Goal: Information Seeking & Learning: Learn about a topic

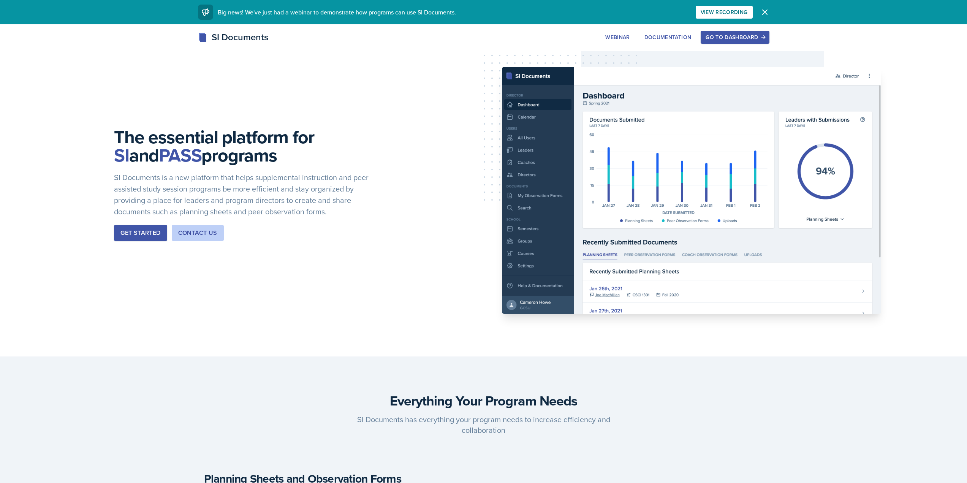
click at [735, 50] on div "SI Documents Webinar Documentation Go to Dashboard Sign Up Go to Dashboard" at bounding box center [483, 45] width 967 height 30
click at [731, 40] on div "Go to Dashboard" at bounding box center [735, 37] width 59 height 6
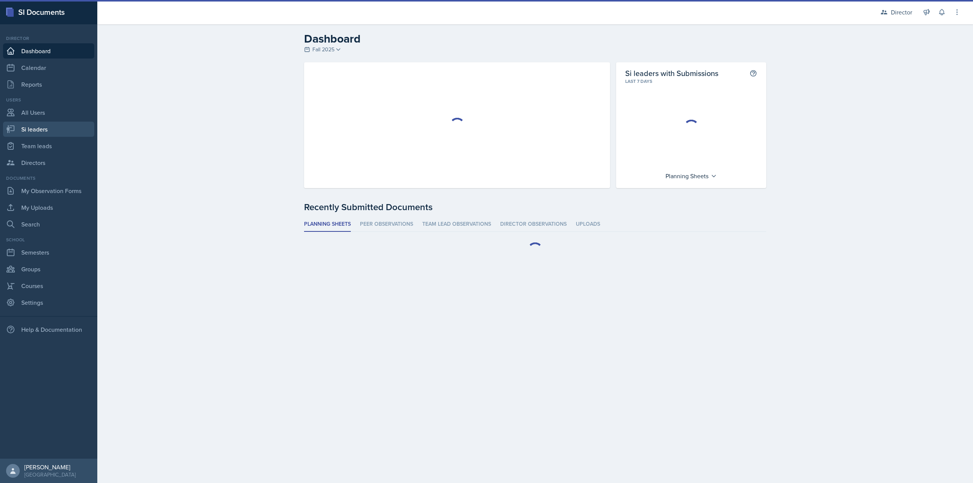
click at [66, 136] on link "Si leaders" at bounding box center [48, 129] width 91 height 15
select select "2bed604d-1099-4043-b1bc-2365e8740244"
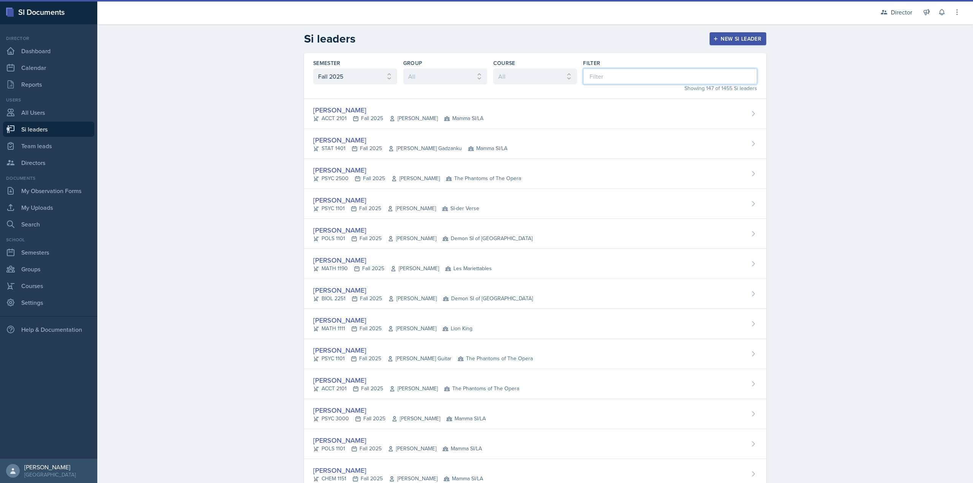
click at [604, 78] on input at bounding box center [670, 76] width 174 height 16
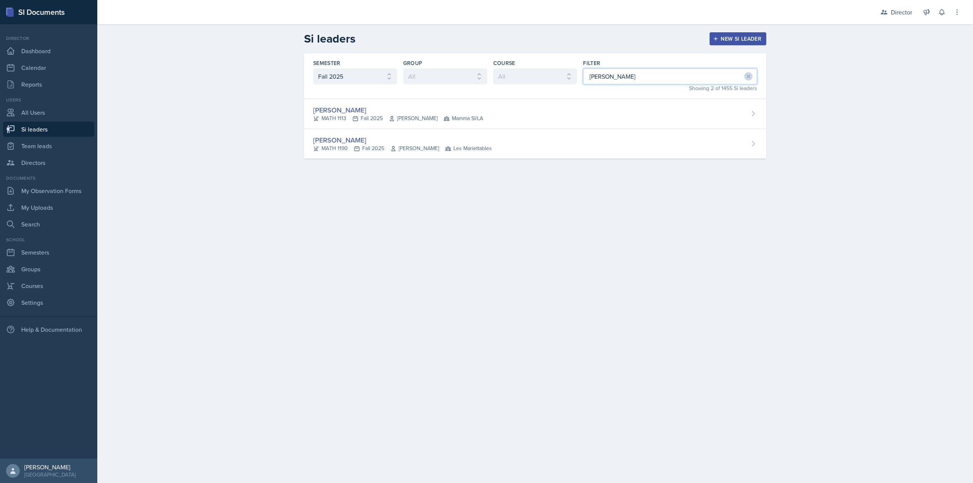
type input "michael"
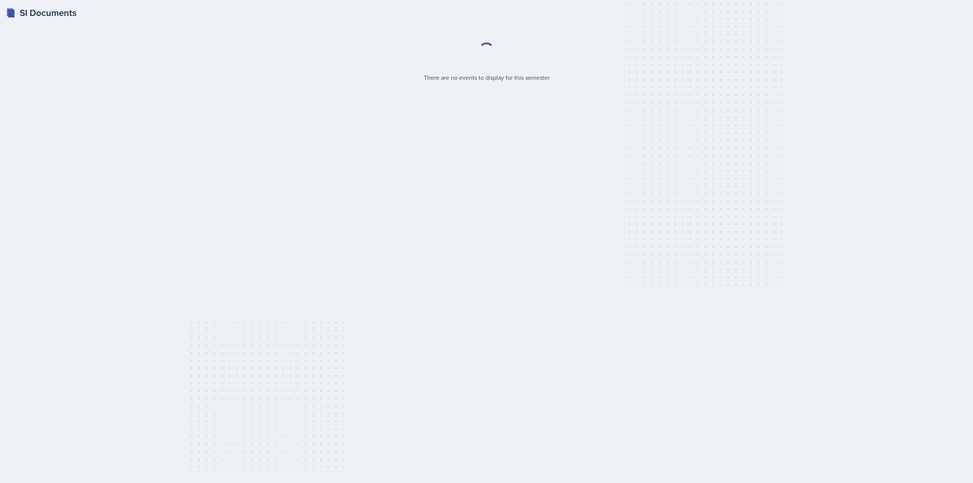
select select "2bed604d-1099-4043-b1bc-2365e8740244"
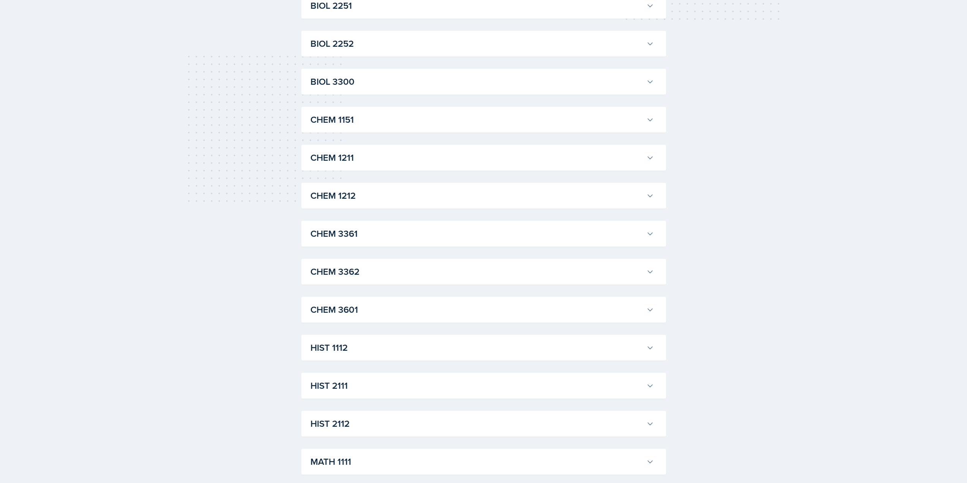
scroll to position [570, 0]
click at [337, 203] on button "MATH 1113" at bounding box center [482, 195] width 347 height 17
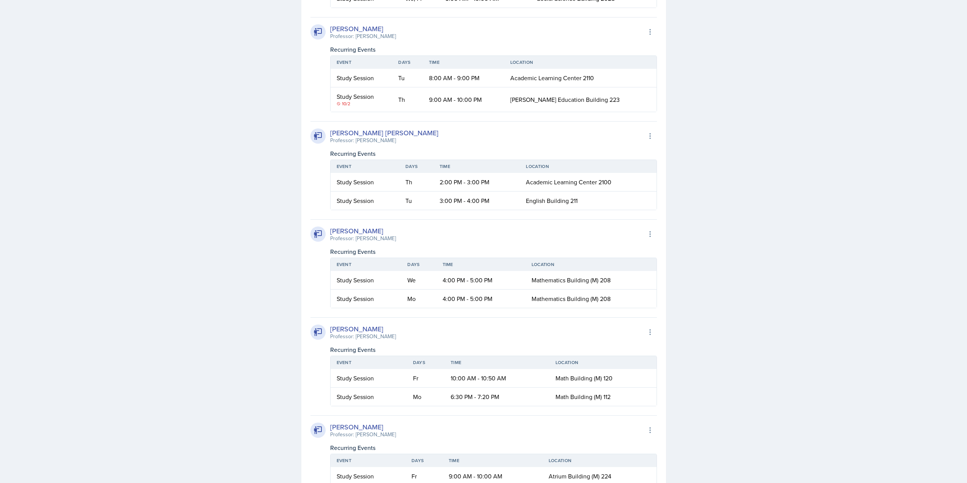
scroll to position [836, 0]
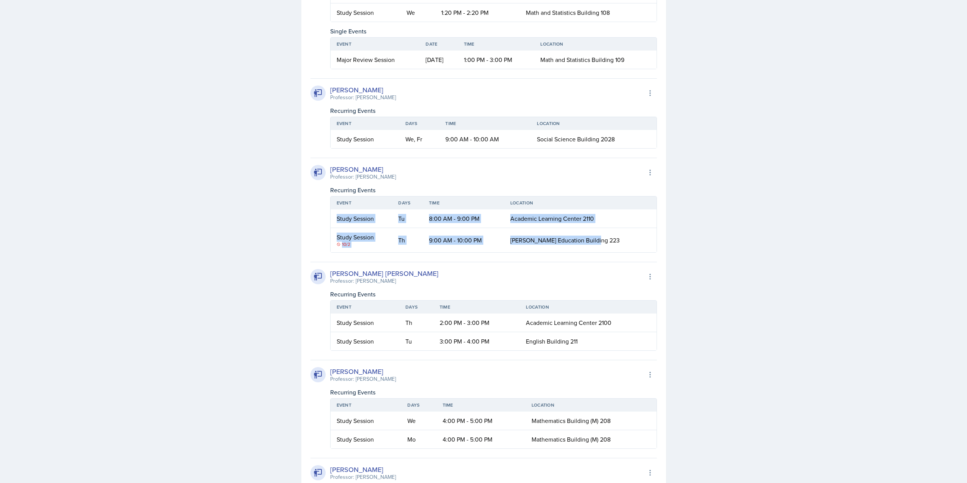
drag, startPoint x: 332, startPoint y: 218, endPoint x: 632, endPoint y: 243, distance: 300.0
click at [632, 243] on table "Event Days Time Location Study Session Tu 8:00 AM - 9:00 PM Academic Learning C…" at bounding box center [493, 224] width 327 height 57
click at [632, 243] on td "[PERSON_NAME] Education Building 223" at bounding box center [580, 240] width 152 height 24
drag, startPoint x: 630, startPoint y: 240, endPoint x: 339, endPoint y: 220, distance: 291.4
click at [340, 220] on table "Event Days Time Location Study Session Tu 8:00 AM - 9:00 PM Academic Learning C…" at bounding box center [493, 224] width 327 height 57
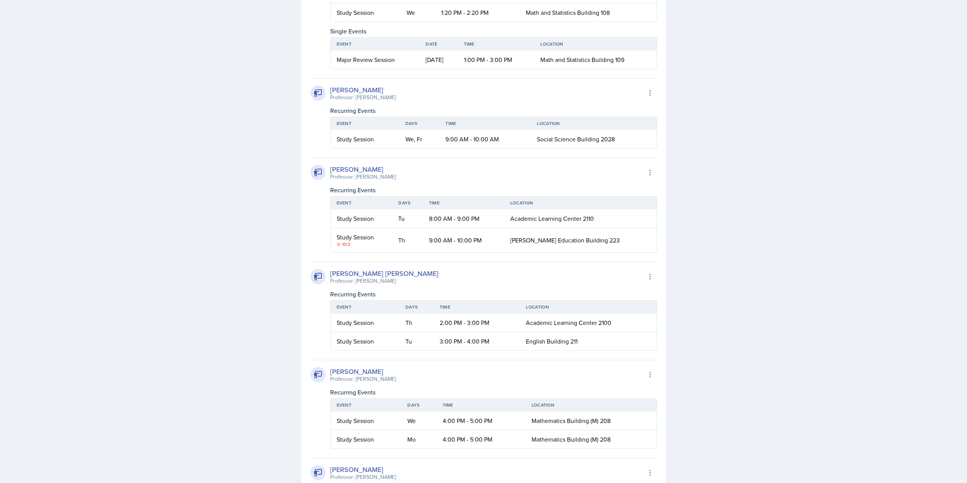
click at [325, 230] on div "Michael Golsen Professor: Hasan Palta Export to Google Calendar Recurring Event…" at bounding box center [483, 205] width 347 height 95
drag, startPoint x: 437, startPoint y: 219, endPoint x: 641, endPoint y: 217, distance: 203.7
click at [641, 217] on tr "Study Session Tu 8:00 AM - 9:00 PM Academic Learning Center 2110" at bounding box center [494, 218] width 326 height 19
click at [628, 218] on td "Academic Learning Center 2110" at bounding box center [580, 218] width 152 height 19
drag, startPoint x: 618, startPoint y: 217, endPoint x: 334, endPoint y: 221, distance: 283.5
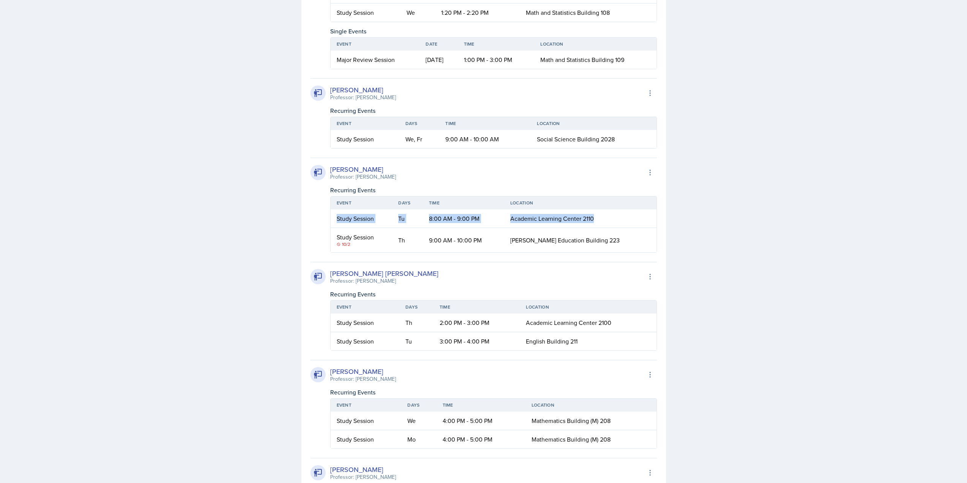
click at [334, 221] on tr "Study Session Tu 8:00 AM - 9:00 PM Academic Learning Center 2110" at bounding box center [494, 218] width 326 height 19
click at [334, 221] on td "Study Session" at bounding box center [362, 218] width 62 height 19
drag, startPoint x: 340, startPoint y: 221, endPoint x: 518, endPoint y: 221, distance: 178.6
click at [518, 221] on tr "Study Session Tu 8:00 AM - 9:00 PM Academic Learning Center 2110" at bounding box center [494, 218] width 326 height 19
drag, startPoint x: 505, startPoint y: 217, endPoint x: 558, endPoint y: 217, distance: 53.2
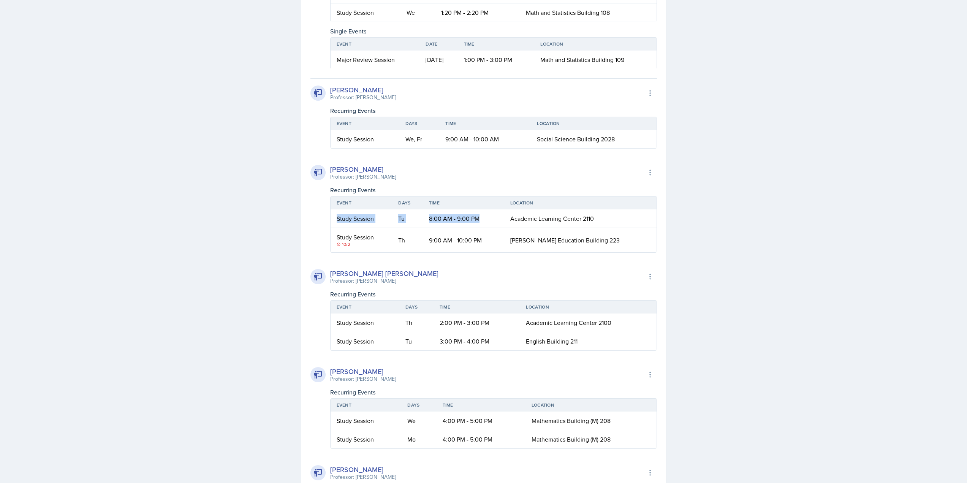
click at [504, 217] on td "8:00 AM - 9:00 PM" at bounding box center [463, 218] width 81 height 19
click at [594, 217] on span "Academic Learning Center 2110" at bounding box center [552, 218] width 84 height 8
drag, startPoint x: 614, startPoint y: 217, endPoint x: 485, endPoint y: 218, distance: 129.2
click at [485, 218] on tr "Study Session Tu 8:00 AM - 9:00 PM Academic Learning Center 2110" at bounding box center [494, 218] width 326 height 19
click at [485, 218] on td "8:00 AM - 9:00 PM" at bounding box center [463, 218] width 81 height 19
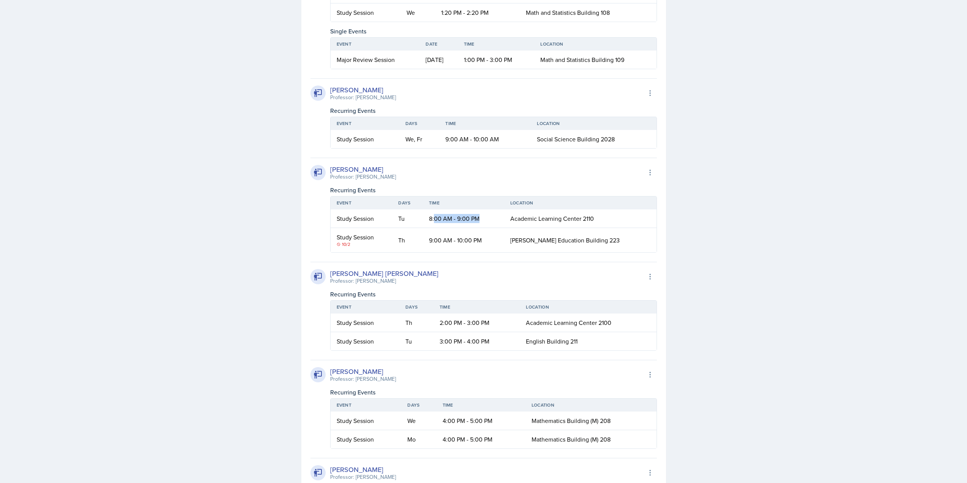
drag, startPoint x: 492, startPoint y: 218, endPoint x: 445, endPoint y: 221, distance: 46.8
click at [445, 221] on td "8:00 AM - 9:00 PM" at bounding box center [463, 218] width 81 height 19
drag, startPoint x: 438, startPoint y: 220, endPoint x: 501, endPoint y: 220, distance: 63.1
click at [501, 220] on td "8:00 AM - 9:00 PM" at bounding box center [463, 218] width 81 height 19
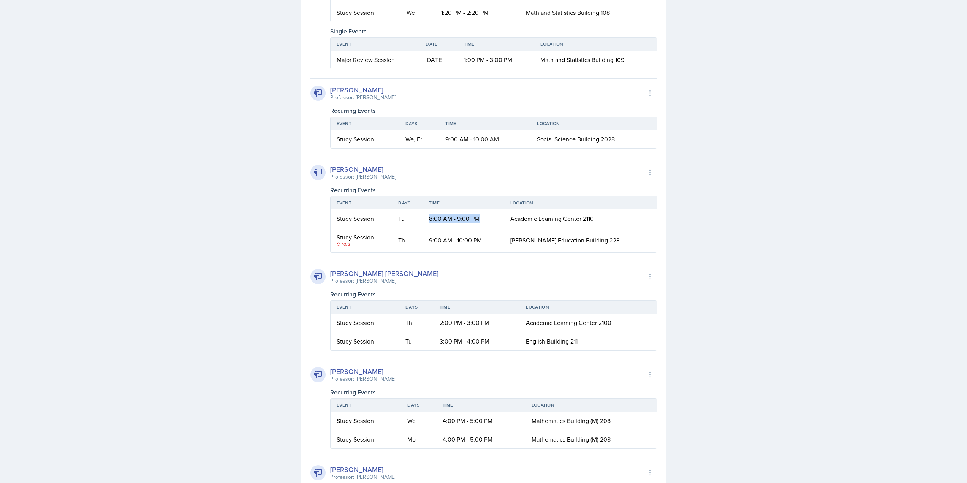
click at [501, 220] on td "8:00 AM - 9:00 PM" at bounding box center [463, 218] width 81 height 19
drag, startPoint x: 501, startPoint y: 219, endPoint x: 437, endPoint y: 219, distance: 64.6
click at [437, 219] on td "8:00 AM - 9:00 PM" at bounding box center [463, 218] width 81 height 19
click at [436, 219] on td "8:00 AM - 9:00 PM" at bounding box center [463, 218] width 81 height 19
drag, startPoint x: 438, startPoint y: 217, endPoint x: 493, endPoint y: 218, distance: 54.7
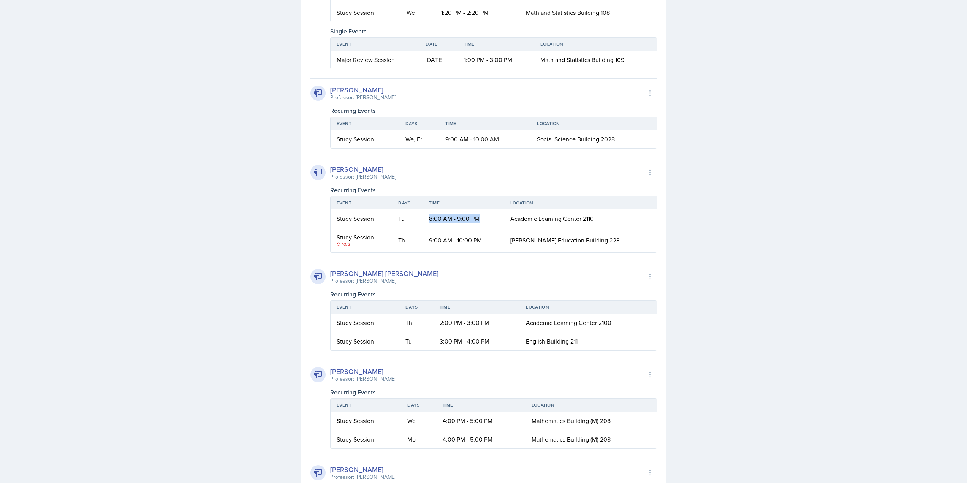
click at [493, 218] on td "8:00 AM - 9:00 PM" at bounding box center [463, 218] width 81 height 19
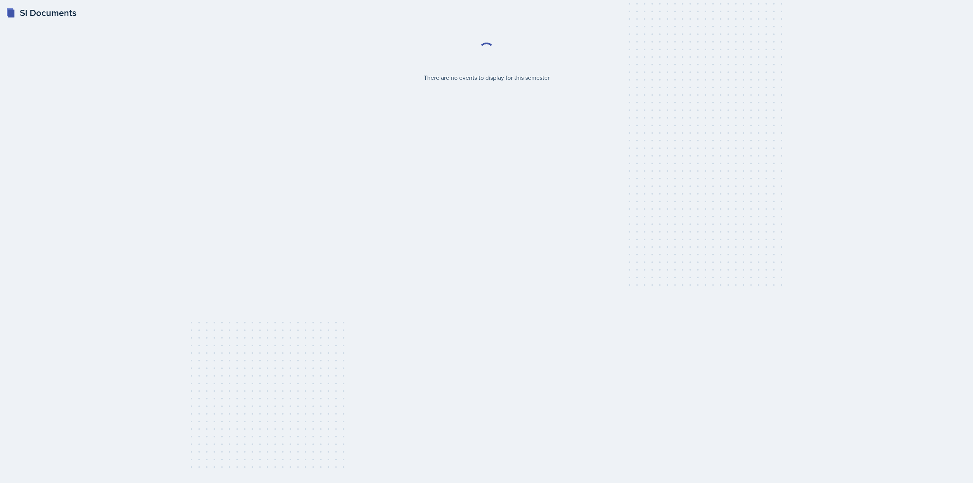
select select "2bed604d-1099-4043-b1bc-2365e8740244"
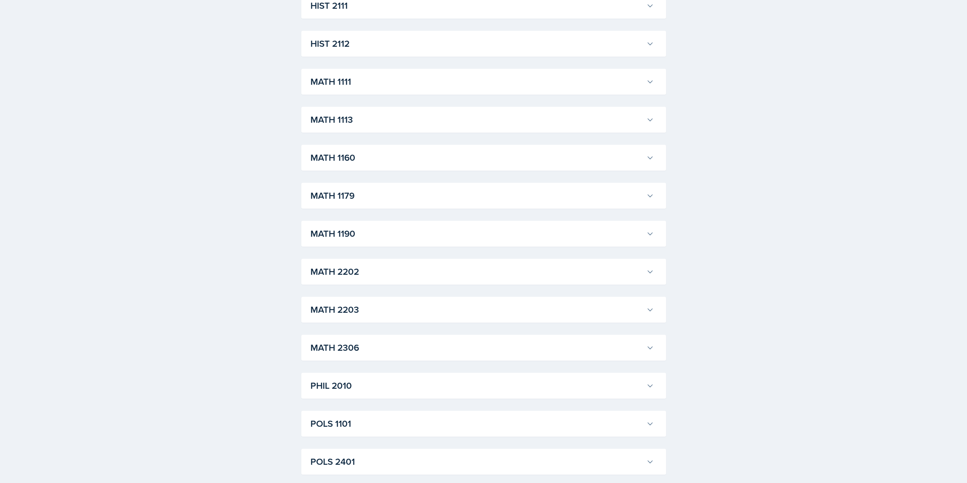
scroll to position [876, 0]
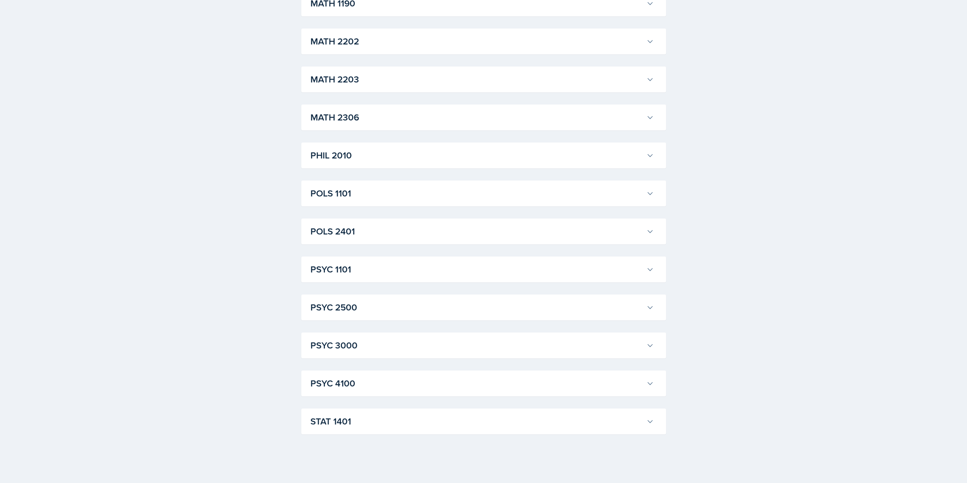
click at [364, 231] on h3 "POLS 2401" at bounding box center [476, 232] width 333 height 14
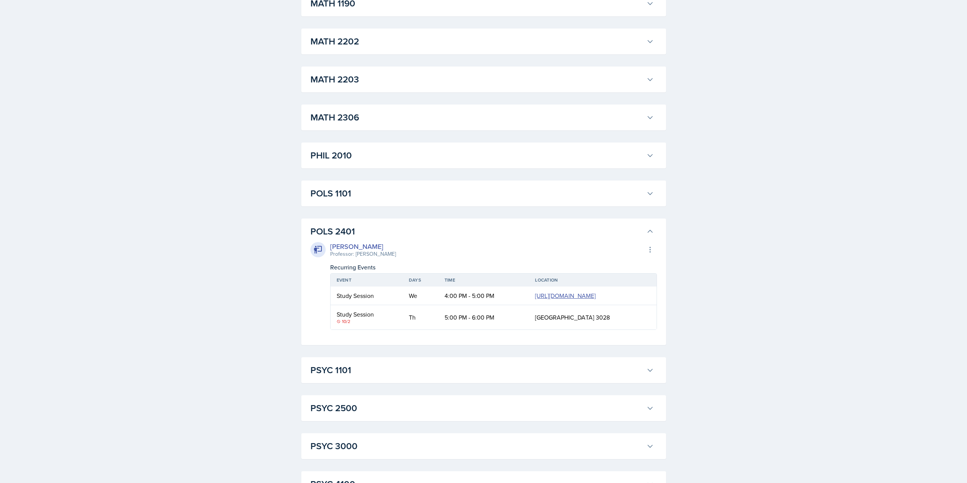
click at [359, 188] on h3 "POLS 1101" at bounding box center [476, 194] width 333 height 14
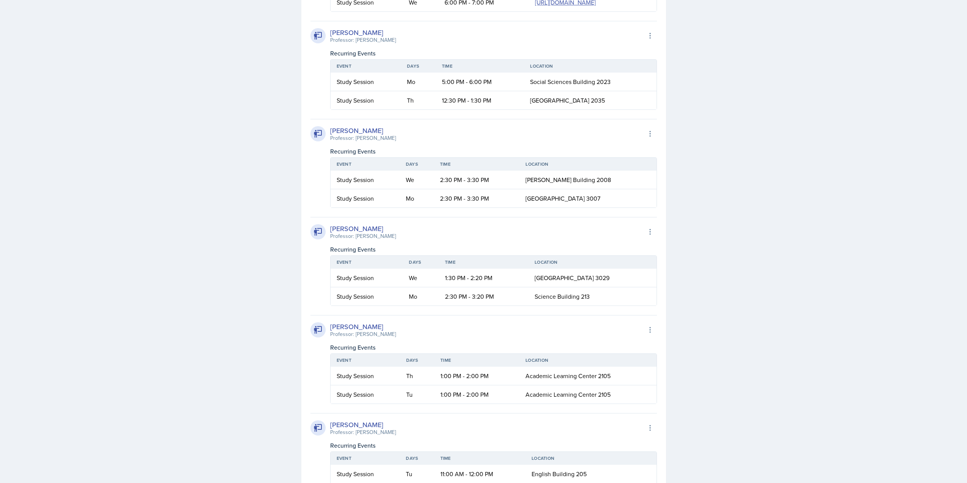
scroll to position [1370, 0]
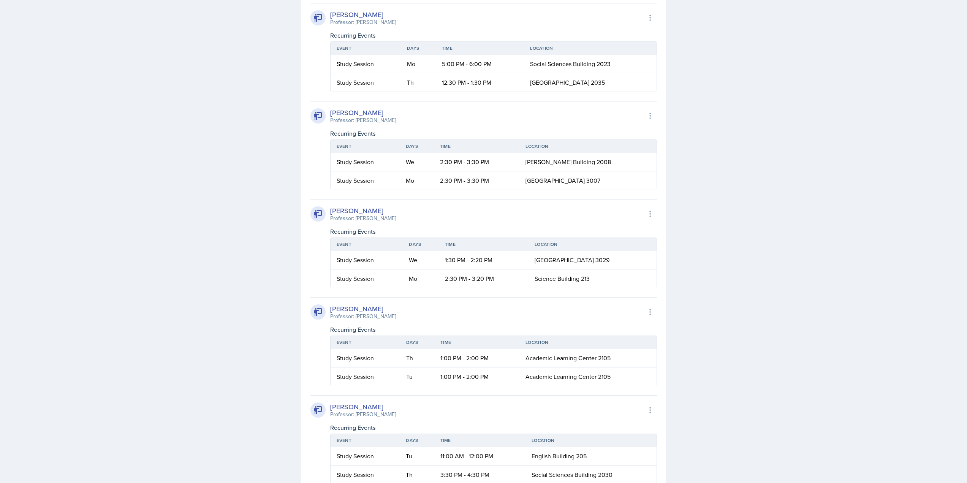
drag, startPoint x: 555, startPoint y: 302, endPoint x: 329, endPoint y: 237, distance: 234.8
click at [326, 190] on div "[PERSON_NAME] Professor: [PERSON_NAME] Export to Google Calendar Recurring Even…" at bounding box center [483, 145] width 347 height 89
click at [329, 124] on div "[PERSON_NAME] Professor: [PERSON_NAME]" at bounding box center [352, 116] width 85 height 17
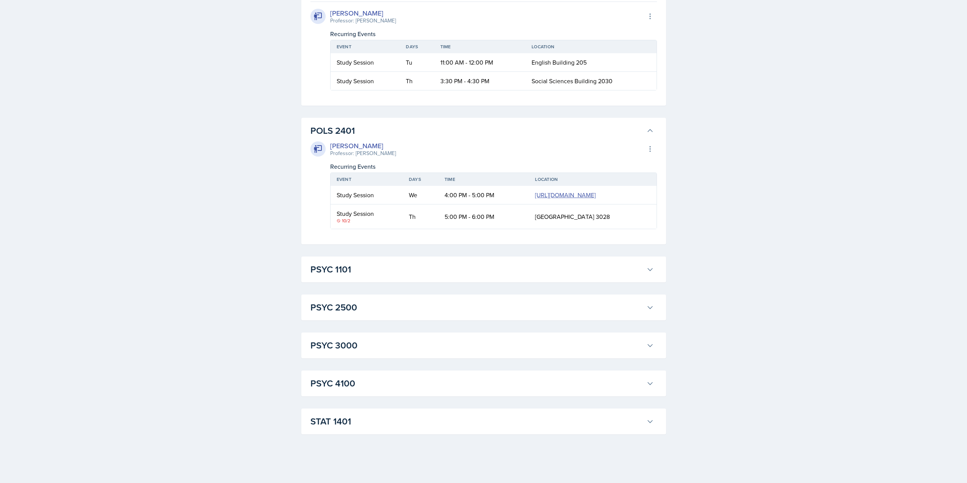
scroll to position [1939, 0]
click at [345, 348] on h3 "PSYC 3000" at bounding box center [476, 346] width 333 height 14
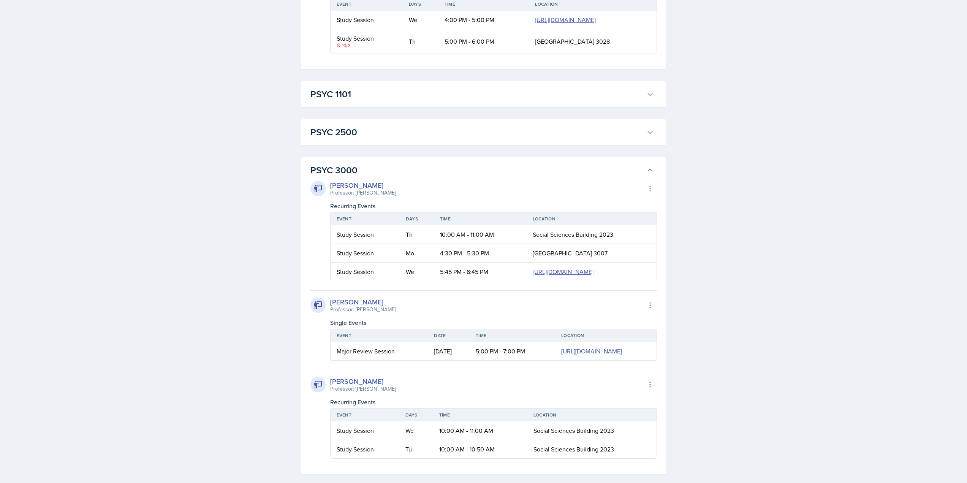
click at [328, 179] on button "PSYC 3000" at bounding box center [482, 170] width 347 height 17
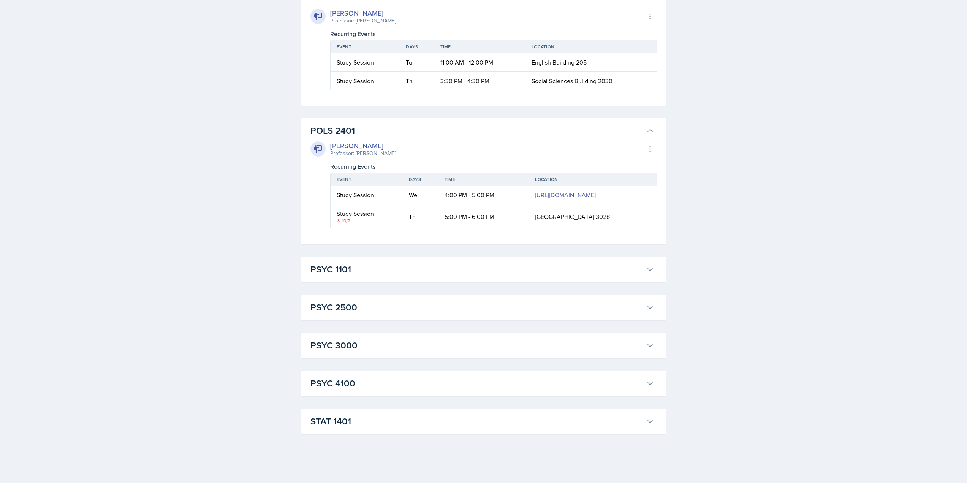
click at [335, 392] on button "PSYC 4100" at bounding box center [482, 383] width 347 height 17
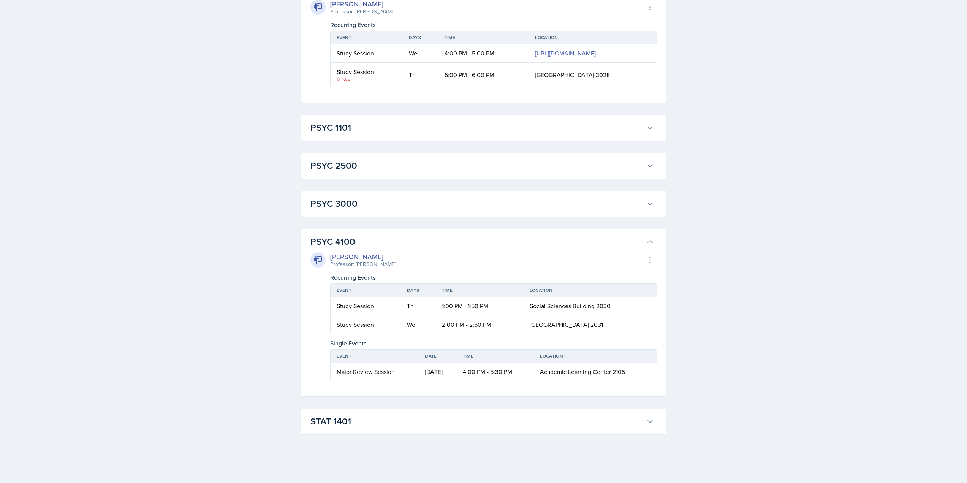
scroll to position [2081, 0]
drag, startPoint x: 336, startPoint y: 303, endPoint x: 605, endPoint y: 329, distance: 270.2
click at [600, 329] on table "Event Days Time Location Study Session Th 1:00 PM - 1:50 PM Social Sciences Bui…" at bounding box center [493, 308] width 327 height 51
drag, startPoint x: 605, startPoint y: 329, endPoint x: 615, endPoint y: 327, distance: 10.0
click at [615, 328] on td "Social Sciences Building 2031" at bounding box center [590, 324] width 133 height 18
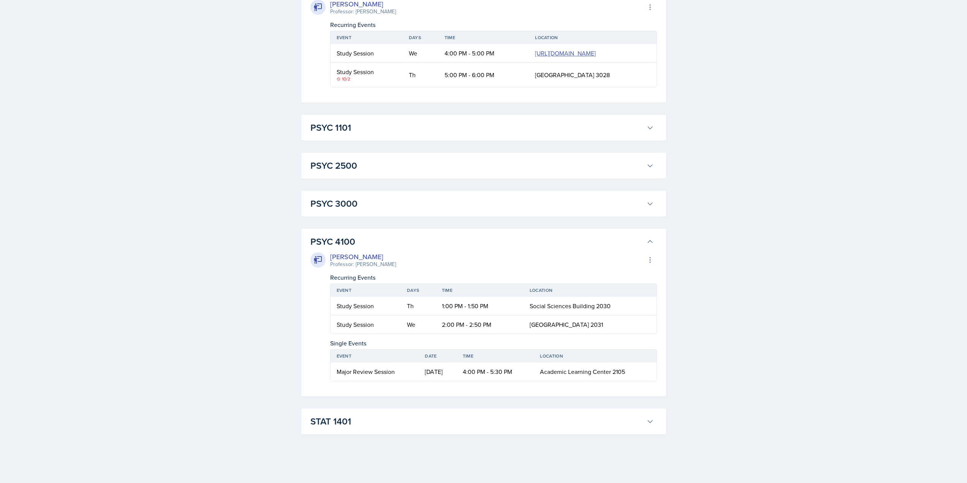
click at [426, 321] on td "We" at bounding box center [418, 324] width 35 height 18
drag, startPoint x: 603, startPoint y: 324, endPoint x: 329, endPoint y: 296, distance: 275.4
click at [329, 296] on div "Grace Julian Professor: Paul Story Export to Google Calendar Recurring Events E…" at bounding box center [483, 317] width 347 height 130
click at [331, 302] on td "Study Session" at bounding box center [366, 306] width 71 height 19
drag, startPoint x: 450, startPoint y: 373, endPoint x: 442, endPoint y: 372, distance: 8.1
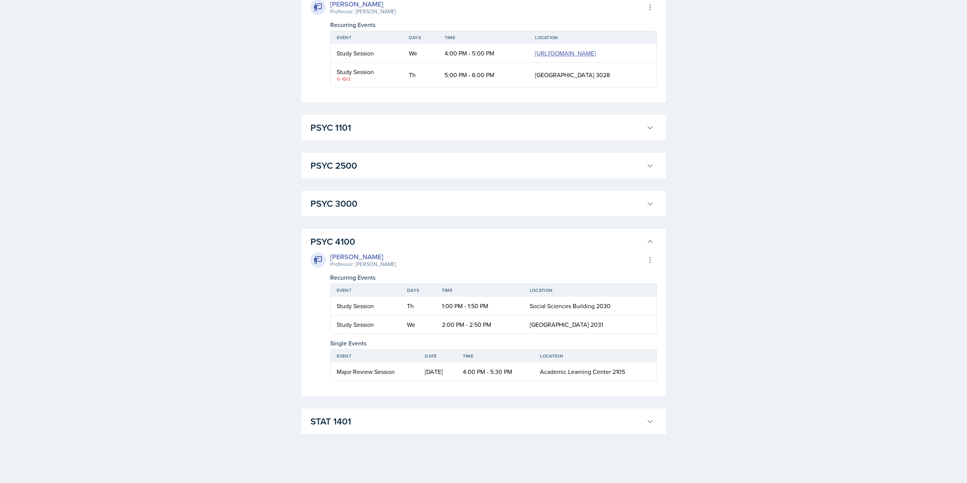
click at [450, 372] on td "Oct 7th, 2025" at bounding box center [438, 372] width 38 height 18
click at [375, 369] on div "Major Review Session" at bounding box center [375, 371] width 76 height 9
drag, startPoint x: 408, startPoint y: 323, endPoint x: 407, endPoint y: 318, distance: 5.1
click at [408, 323] on td "We" at bounding box center [418, 324] width 35 height 18
drag, startPoint x: 335, startPoint y: 308, endPoint x: 615, endPoint y: 311, distance: 279.7
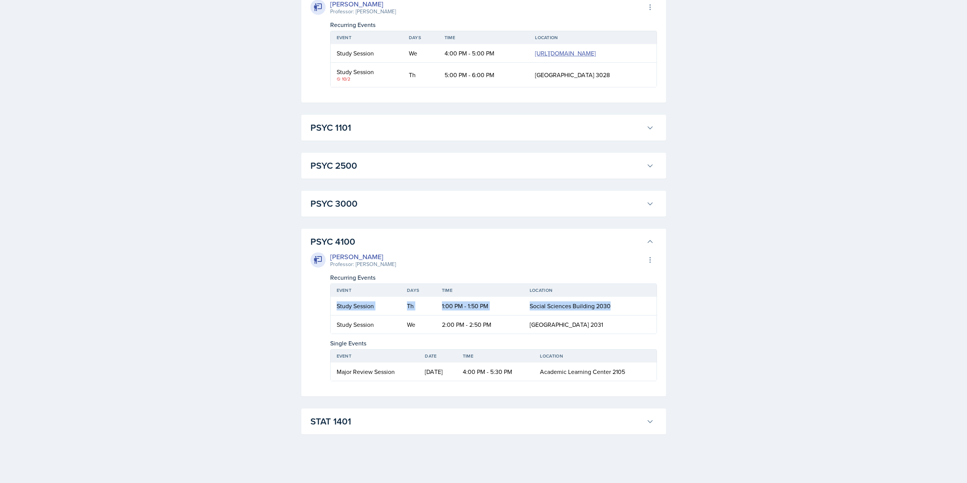
click at [615, 311] on tr "Study Session Th 1:00 PM - 1:50 PM Social Sciences Building 2030" at bounding box center [494, 306] width 326 height 19
click at [614, 306] on td "Social Sciences Building 2030" at bounding box center [590, 306] width 133 height 19
drag, startPoint x: 612, startPoint y: 305, endPoint x: 332, endPoint y: 309, distance: 280.1
click at [332, 309] on tr "Study Session Th 1:00 PM - 1:50 PM Social Sciences Building 2030" at bounding box center [494, 306] width 326 height 19
click at [332, 309] on td "Study Session" at bounding box center [366, 306] width 71 height 19
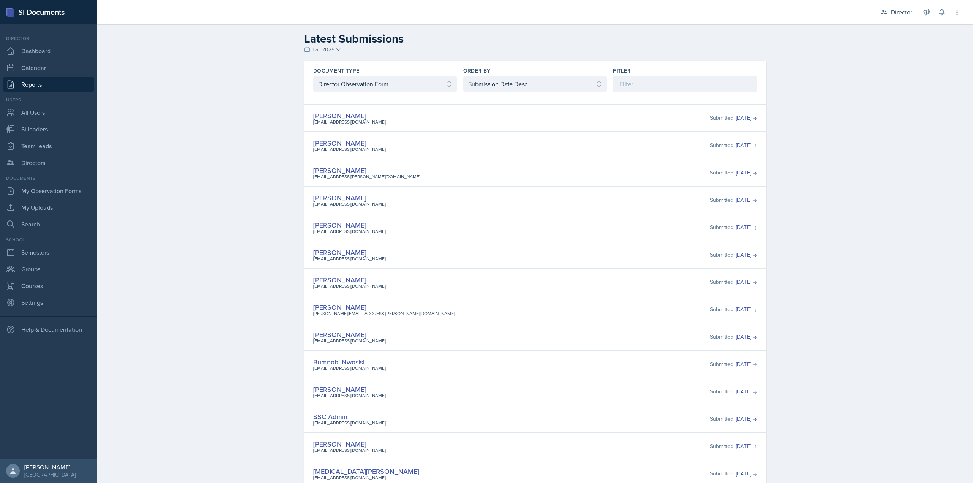
select select "4"
select select "2"
click at [22, 52] on link "Dashboard" at bounding box center [48, 50] width 91 height 15
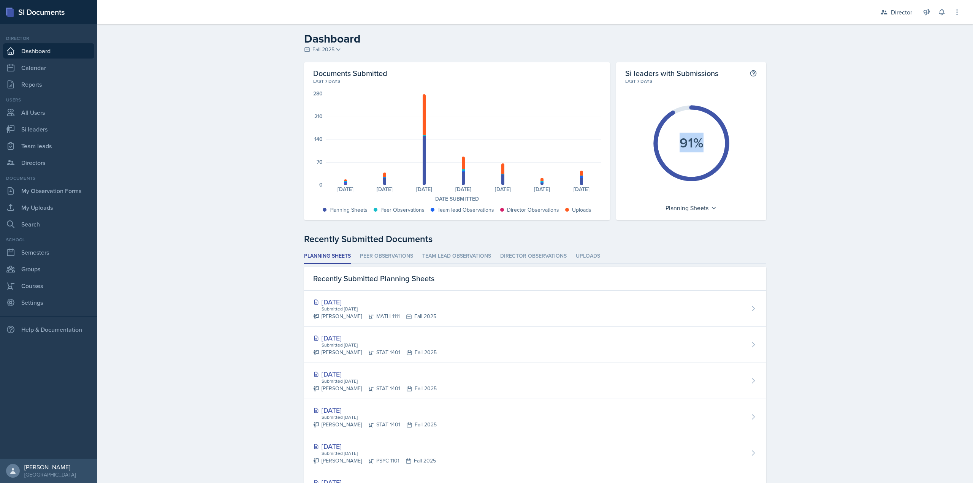
drag, startPoint x: 681, startPoint y: 136, endPoint x: 708, endPoint y: 148, distance: 29.4
click at [708, 148] on icon "91%" at bounding box center [691, 143] width 85 height 85
drag, startPoint x: 358, startPoint y: 247, endPoint x: 361, endPoint y: 251, distance: 4.6
click at [358, 247] on div "Recently Submitted Documents Planning Sheets Peer Observations Team lead Observ…" at bounding box center [535, 441] width 462 height 419
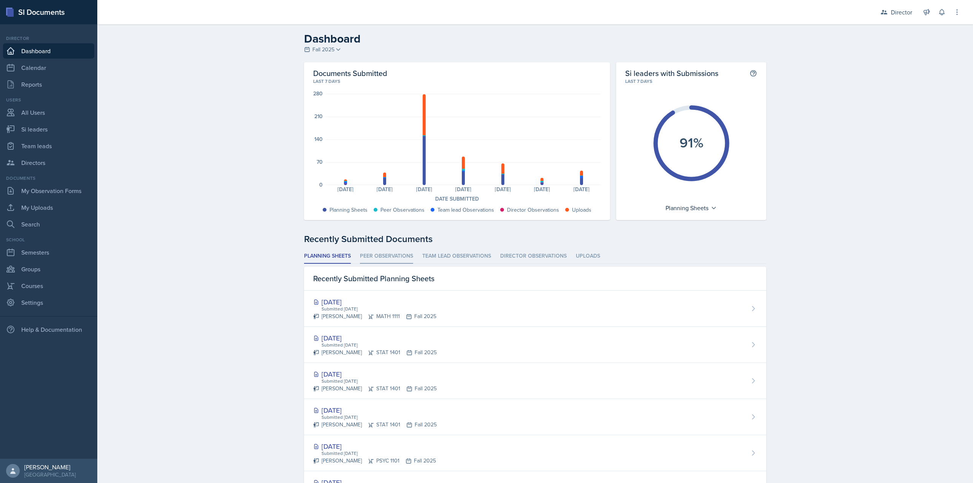
click at [365, 253] on li "Peer Observations" at bounding box center [386, 256] width 53 height 15
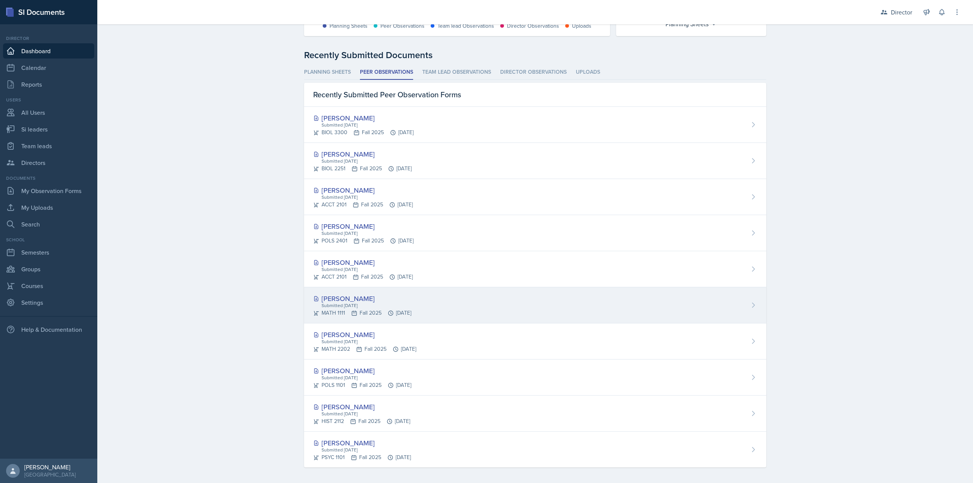
scroll to position [187, 0]
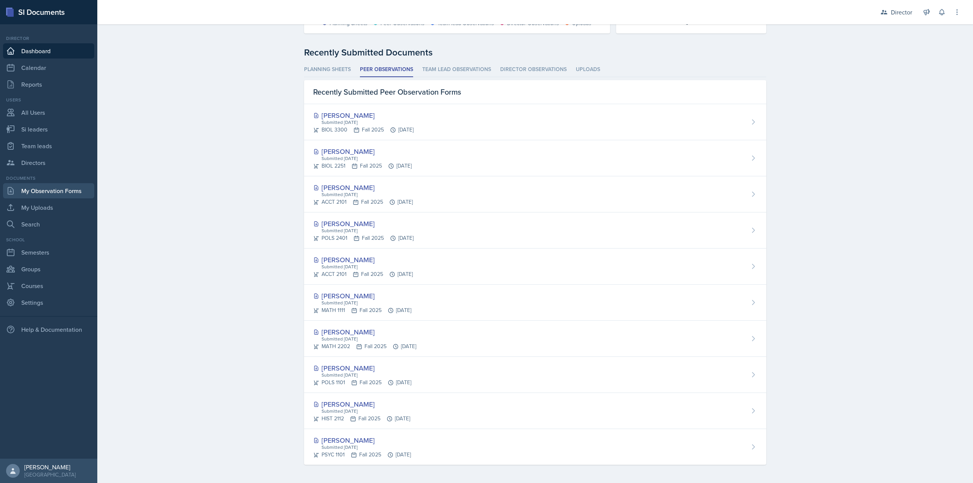
click at [69, 187] on link "My Observation Forms" at bounding box center [48, 190] width 91 height 15
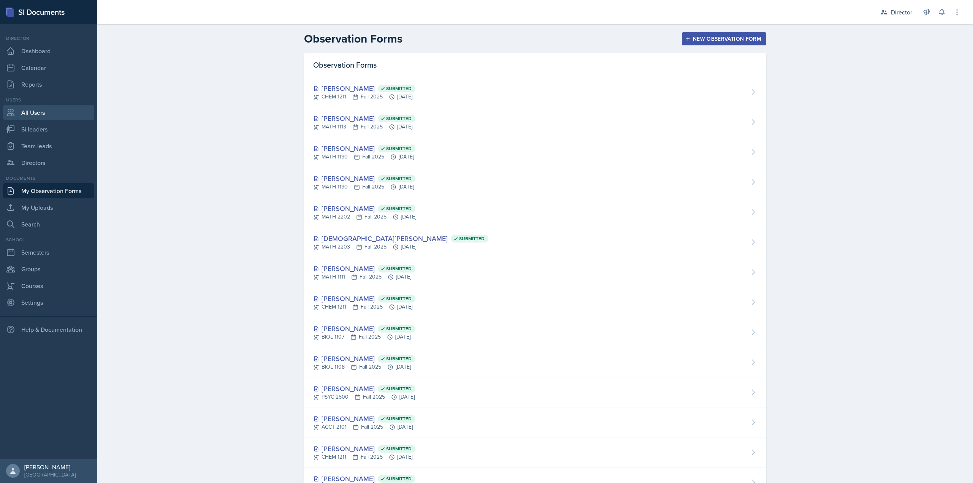
click at [60, 107] on link "All Users" at bounding box center [48, 112] width 91 height 15
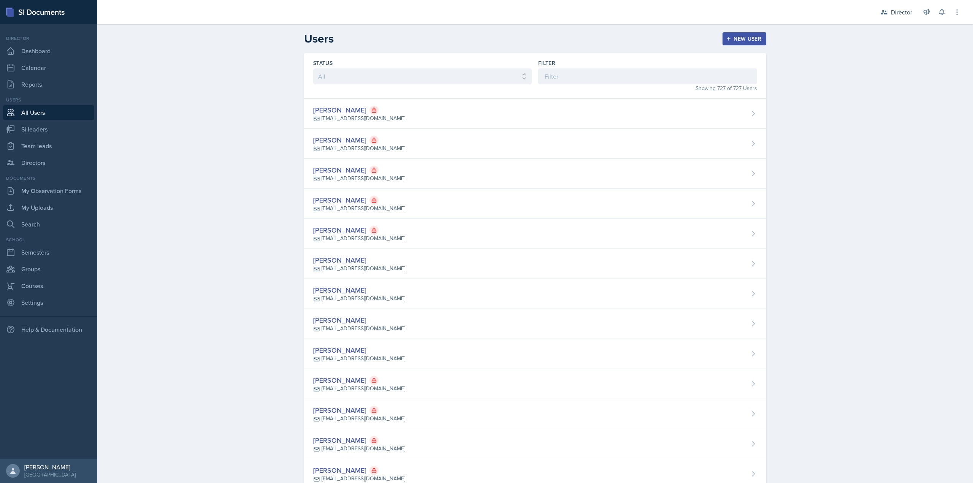
click at [41, 98] on div "Users" at bounding box center [48, 100] width 91 height 7
click at [45, 85] on link "Reports" at bounding box center [48, 84] width 91 height 15
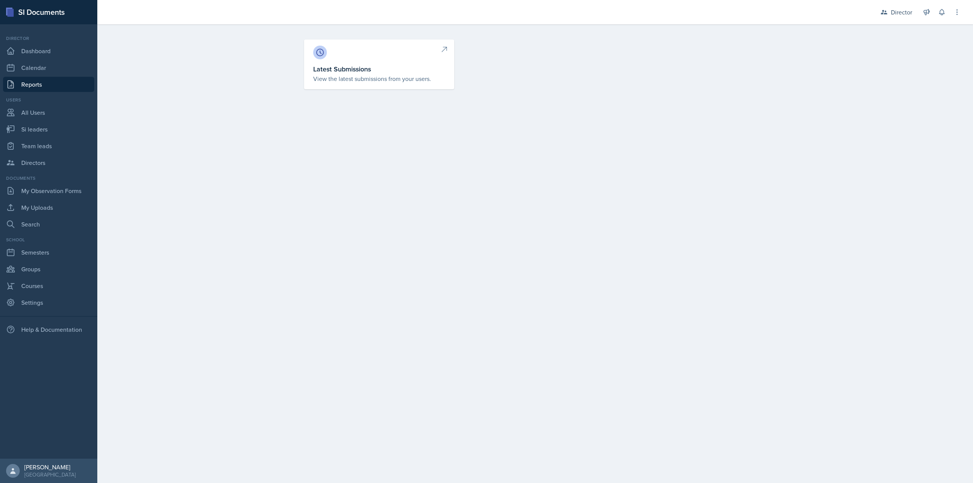
click at [331, 59] on link "Latest Submissions View the latest submissions from your users." at bounding box center [379, 65] width 150 height 50
select select "1"
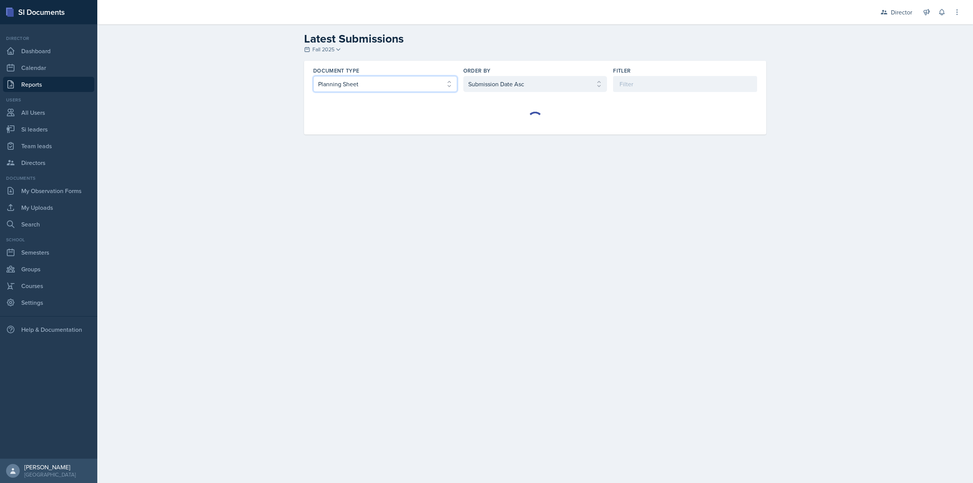
click at [414, 82] on select "Select document type Planning Sheet Peer Observation Form Team lead Observation…" at bounding box center [385, 84] width 144 height 16
select select "2"
click at [313, 76] on select "Select document type Planning Sheet Peer Observation Form Team lead Observation…" at bounding box center [385, 84] width 144 height 16
click at [518, 79] on select "Select order by Submission Date Asc Submission Date Desc User Last Name" at bounding box center [535, 84] width 144 height 16
select select "2"
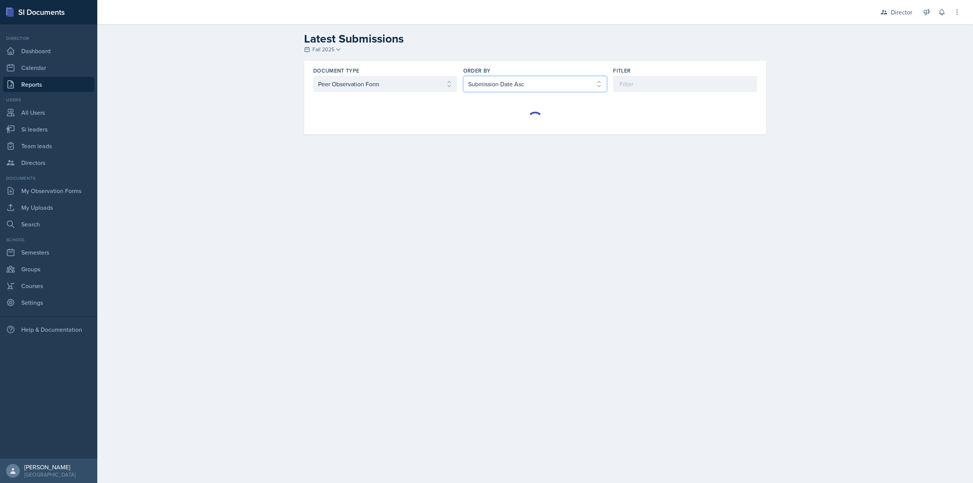
click at [463, 76] on select "Select order by Submission Date Asc Submission Date Desc User Last Name" at bounding box center [535, 84] width 144 height 16
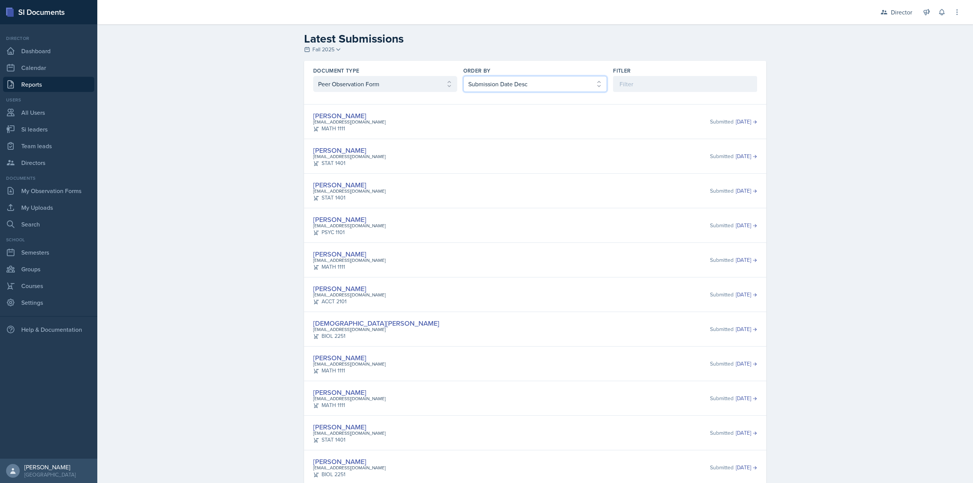
click at [485, 85] on select "Select order by Submission Date Asc Submission Date Desc User Last Name" at bounding box center [535, 84] width 144 height 16
click at [463, 76] on select "Select order by Submission Date Asc Submission Date Desc User Last Name" at bounding box center [535, 84] width 144 height 16
click at [500, 74] on div "Order By" at bounding box center [535, 71] width 144 height 8
click at [426, 90] on select "Select document type Planning Sheet Peer Observation Form Team lead Observation…" at bounding box center [385, 84] width 144 height 16
click at [313, 76] on select "Select document type Planning Sheet Peer Observation Form Team lead Observation…" at bounding box center [385, 84] width 144 height 16
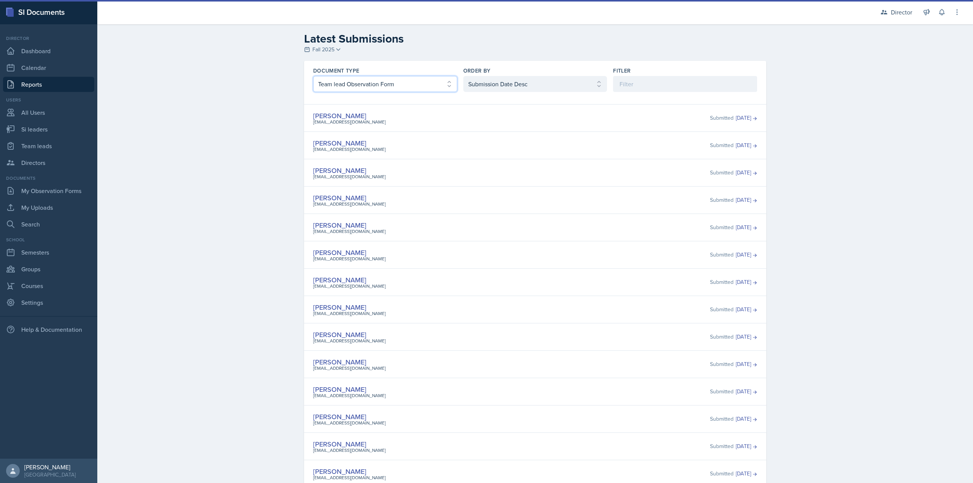
click at [404, 88] on select "Select document type Planning Sheet Peer Observation Form Team lead Observation…" at bounding box center [385, 84] width 144 height 16
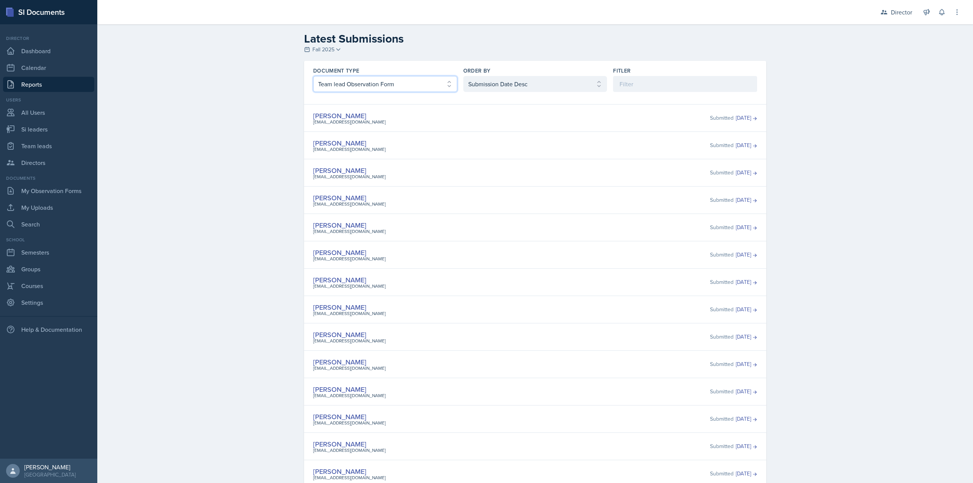
click at [313, 76] on select "Select document type Planning Sheet Peer Observation Form Team lead Observation…" at bounding box center [385, 84] width 144 height 16
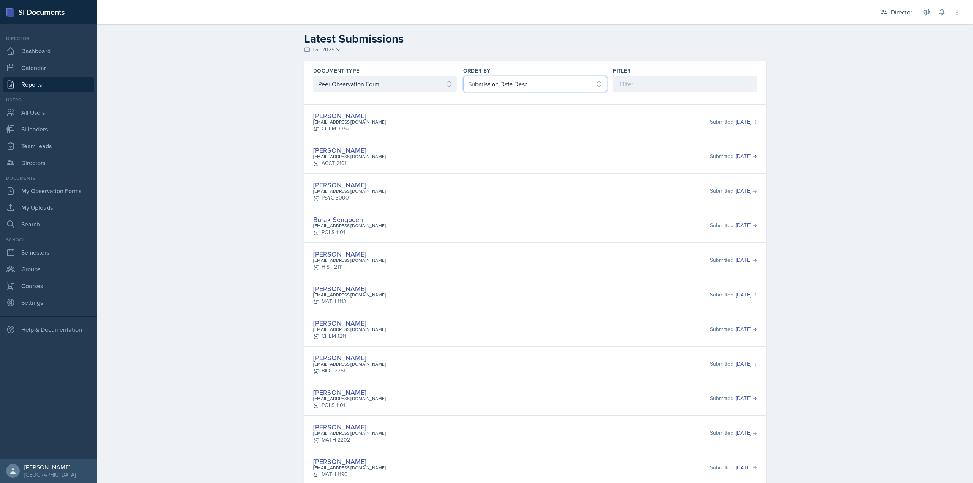
drag, startPoint x: 463, startPoint y: 79, endPoint x: 427, endPoint y: 84, distance: 36.3
click at [463, 79] on select "Select order by Submission Date Asc Submission Date Desc User Last Name" at bounding box center [535, 84] width 144 height 16
click at [410, 87] on select "Select document type Planning Sheet Peer Observation Form Team lead Observation…" at bounding box center [385, 84] width 144 height 16
select select "3"
click at [313, 76] on select "Select document type Planning Sheet Peer Observation Form Team lead Observation…" at bounding box center [385, 84] width 144 height 16
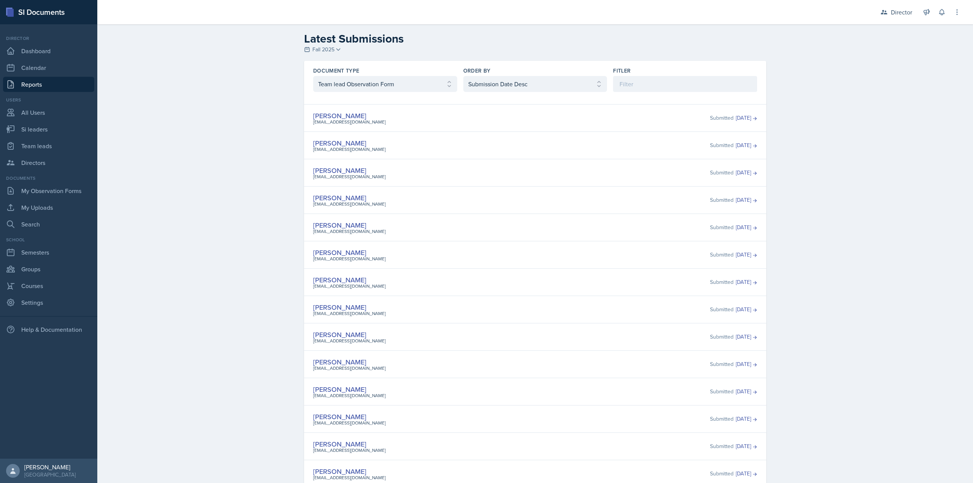
click at [405, 168] on div "David Blount dbloun15@students.kennesaw.edu Submitted Oct 2nd, 2025" at bounding box center [535, 172] width 444 height 15
drag, startPoint x: 336, startPoint y: 116, endPoint x: 353, endPoint y: 120, distance: 17.6
click at [353, 120] on div "meldrid9@students.kennesaw.edu" at bounding box center [349, 122] width 73 height 7
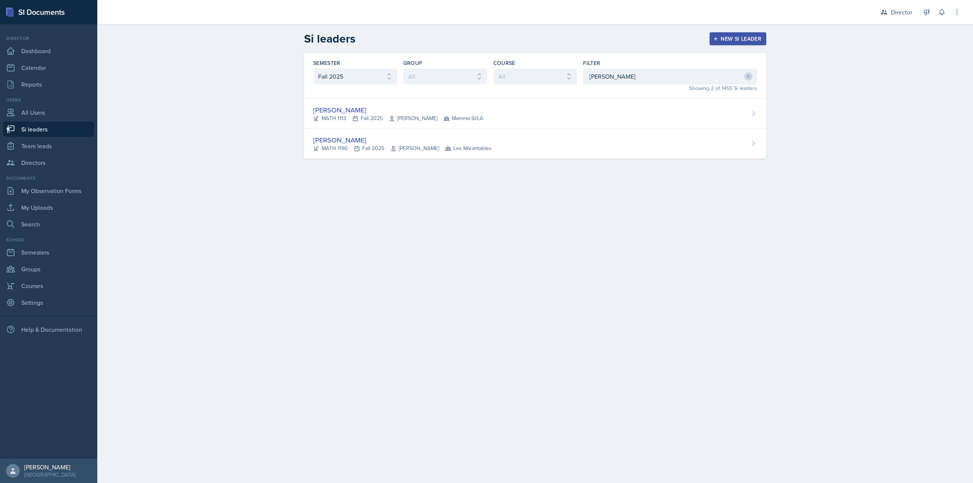
select select "2bed604d-1099-4043-b1bc-2365e8740244"
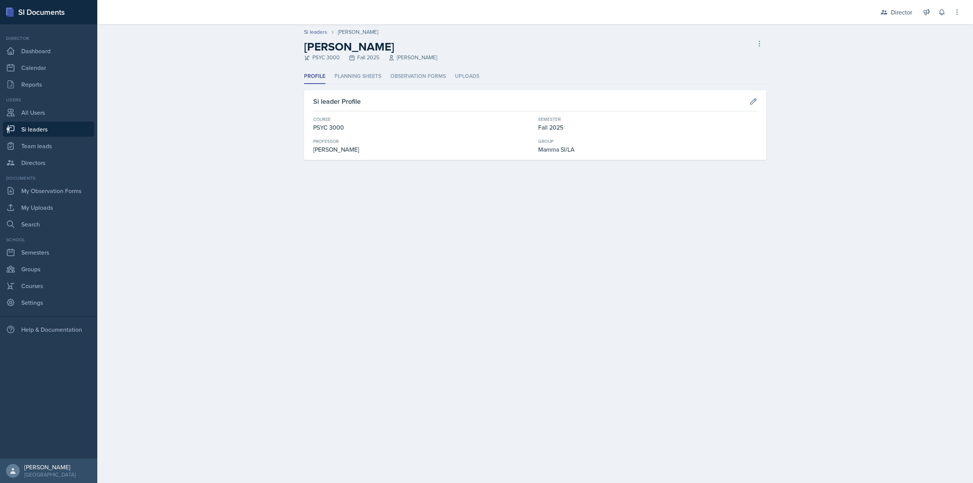
click at [424, 68] on header "Si leaders Savannah Barnhart Savannah Barnhart PSYC 3000 Fall 2025 Hansol Rheem…" at bounding box center [534, 46] width 875 height 45
click at [420, 74] on li "Observation Forms" at bounding box center [417, 76] width 55 height 15
click at [397, 91] on div "Si leader Profile Course ACCT 2101 Semester Fall 2025 Professor Stephanie Mille…" at bounding box center [535, 125] width 462 height 70
click at [397, 79] on li "Observation Forms" at bounding box center [417, 76] width 55 height 15
click at [397, 84] on div "Profile Planning Sheets Observation Forms Uploads Profile Planning Sheets Obser…" at bounding box center [535, 114] width 462 height 91
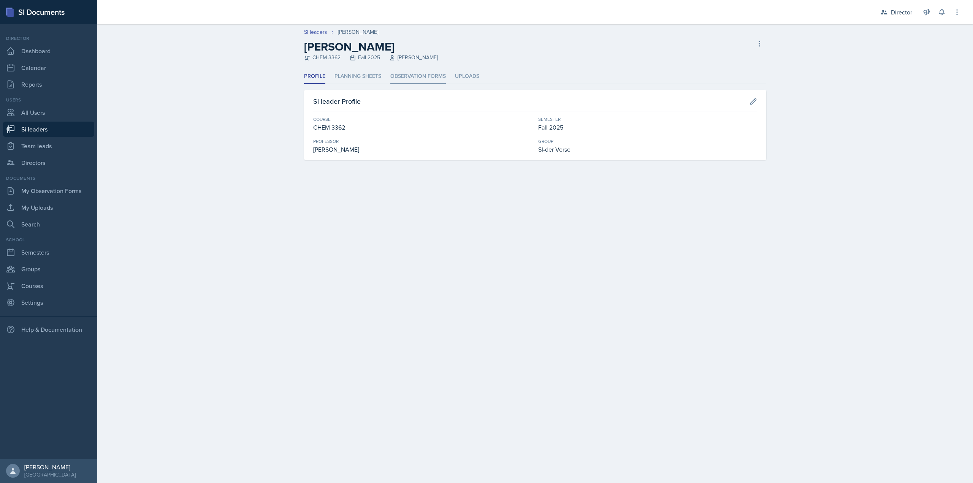
click at [399, 81] on li "Observation Forms" at bounding box center [417, 76] width 55 height 15
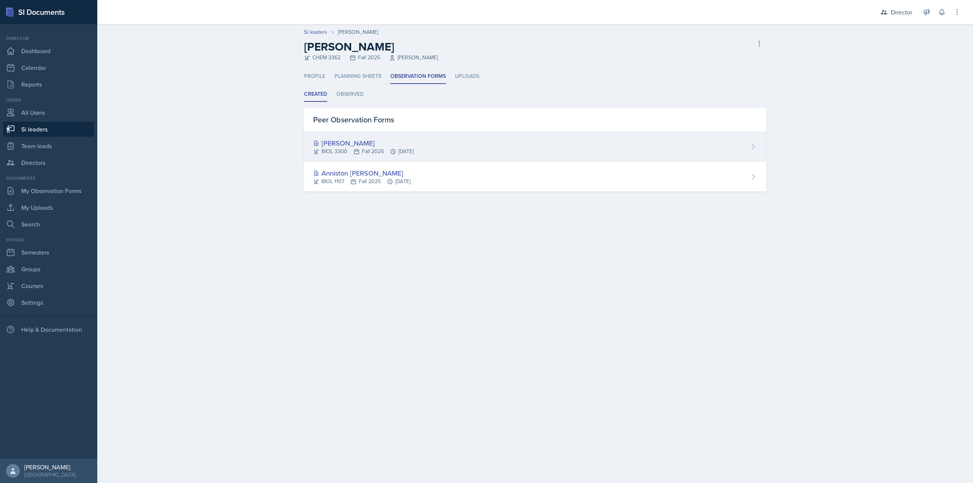
click at [366, 155] on div "BIOL 3300 Fall 2025 [DATE]" at bounding box center [363, 151] width 100 height 8
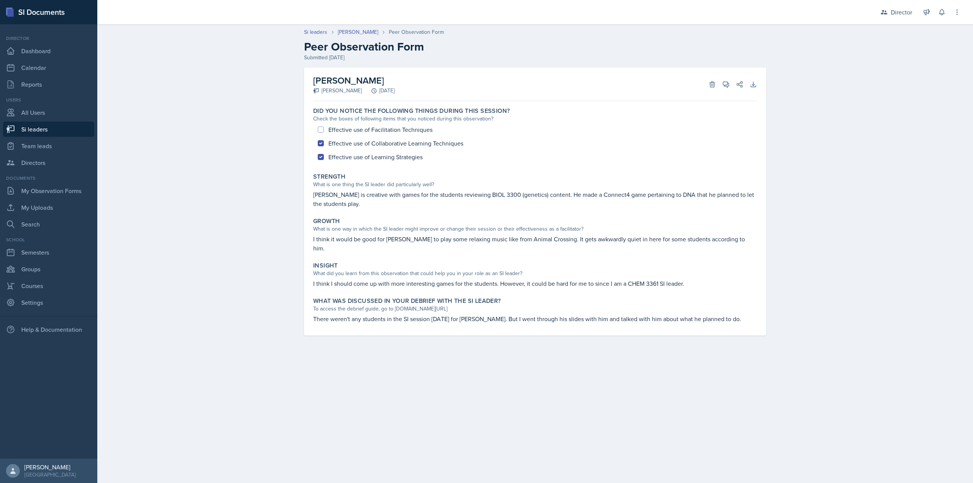
click at [736, 240] on p "I think it would be good for Roger to play some relaxing music like from Animal…" at bounding box center [535, 243] width 444 height 18
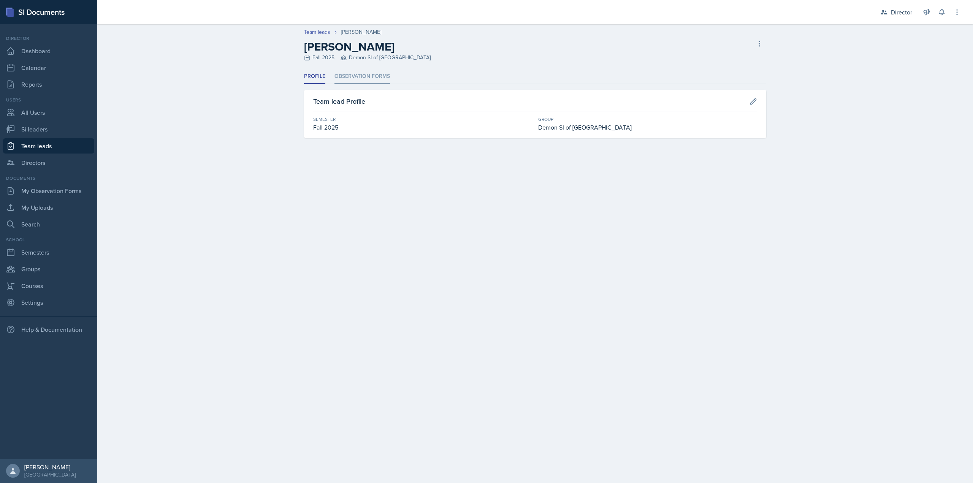
click at [335, 70] on li "Observation Forms" at bounding box center [361, 76] width 55 height 15
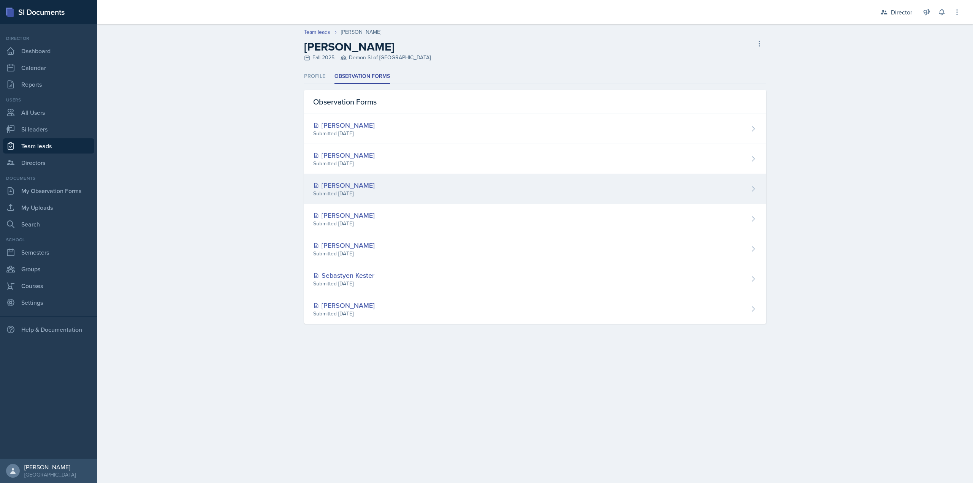
click at [511, 195] on div "[PERSON_NAME] Submitted [DATE]" at bounding box center [535, 189] width 462 height 30
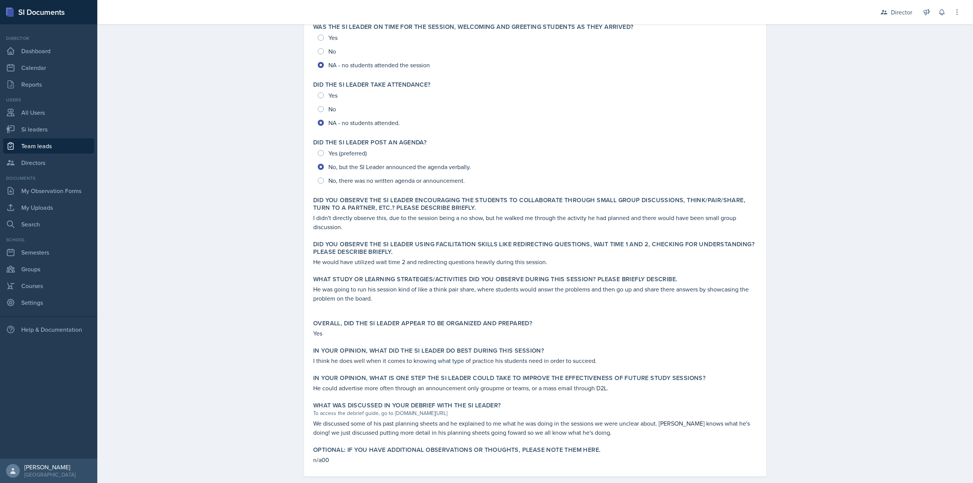
scroll to position [96, 0]
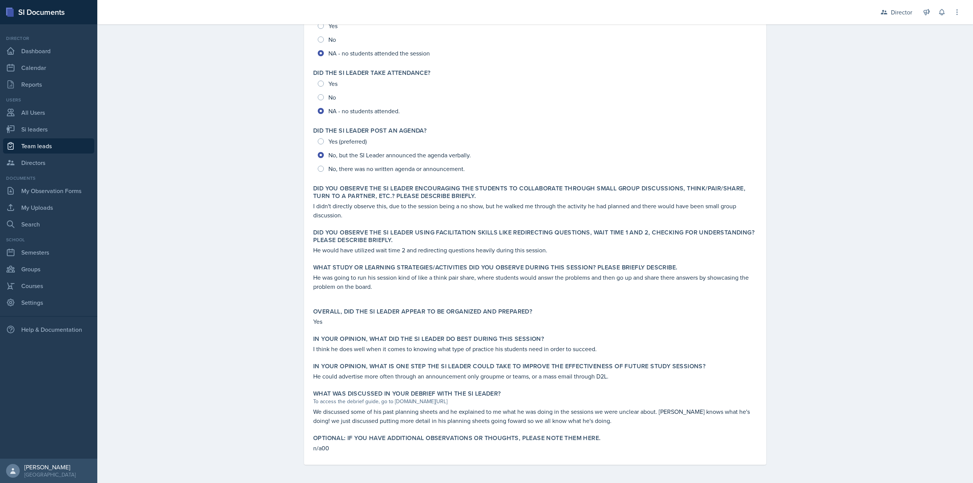
click at [559, 481] on div "[PERSON_NAME] [PERSON_NAME] [DATE] Delete View Comments Comments Send Share Dow…" at bounding box center [535, 227] width 486 height 511
click at [434, 274] on p "He was going to run his session kind of like a think pair share, where students…" at bounding box center [535, 282] width 444 height 18
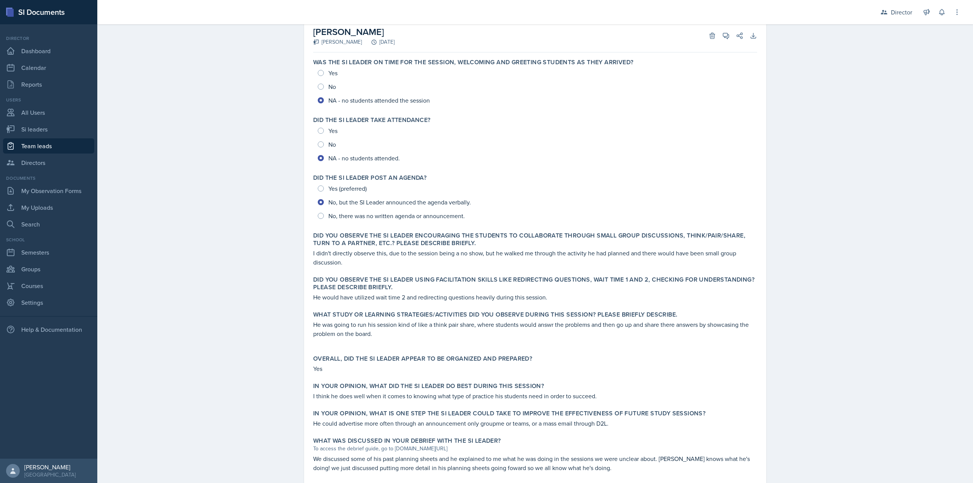
scroll to position [0, 0]
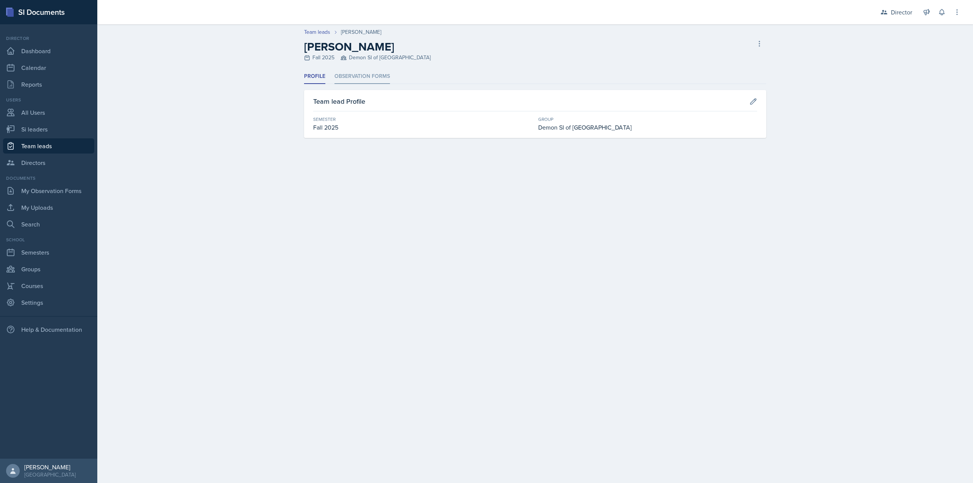
click at [348, 82] on li "Observation Forms" at bounding box center [361, 76] width 55 height 15
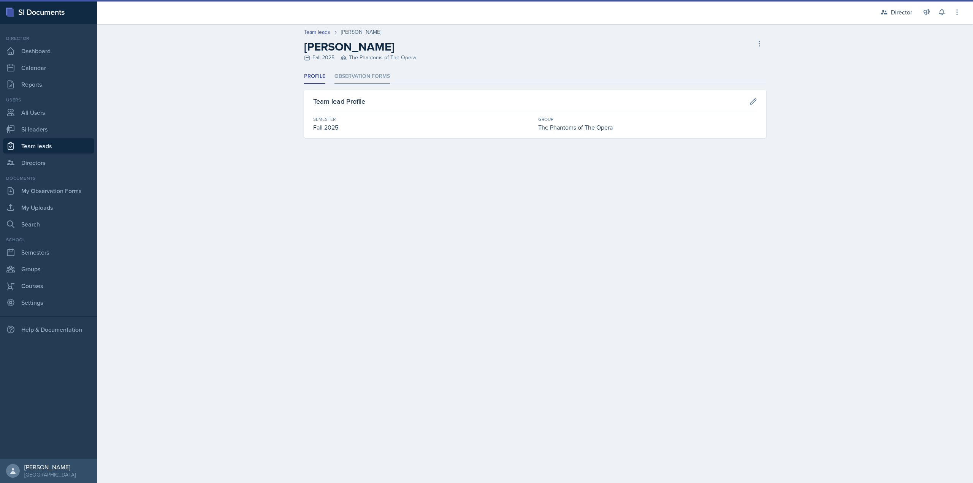
click at [373, 71] on li "Observation Forms" at bounding box center [361, 76] width 55 height 15
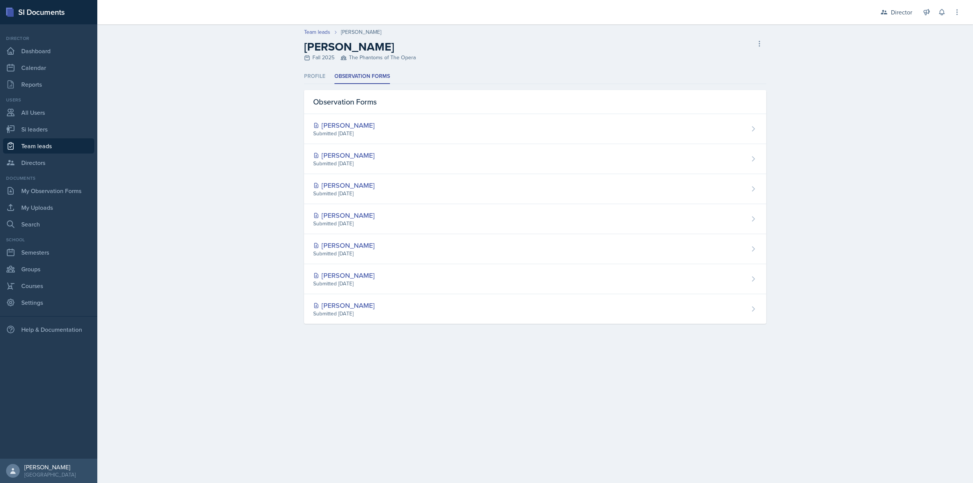
click at [238, 290] on div "Team leads [PERSON_NAME] [PERSON_NAME] Fall 2025 The Phantoms of The Opera Dele…" at bounding box center [534, 183] width 875 height 318
